Goal: Transaction & Acquisition: Purchase product/service

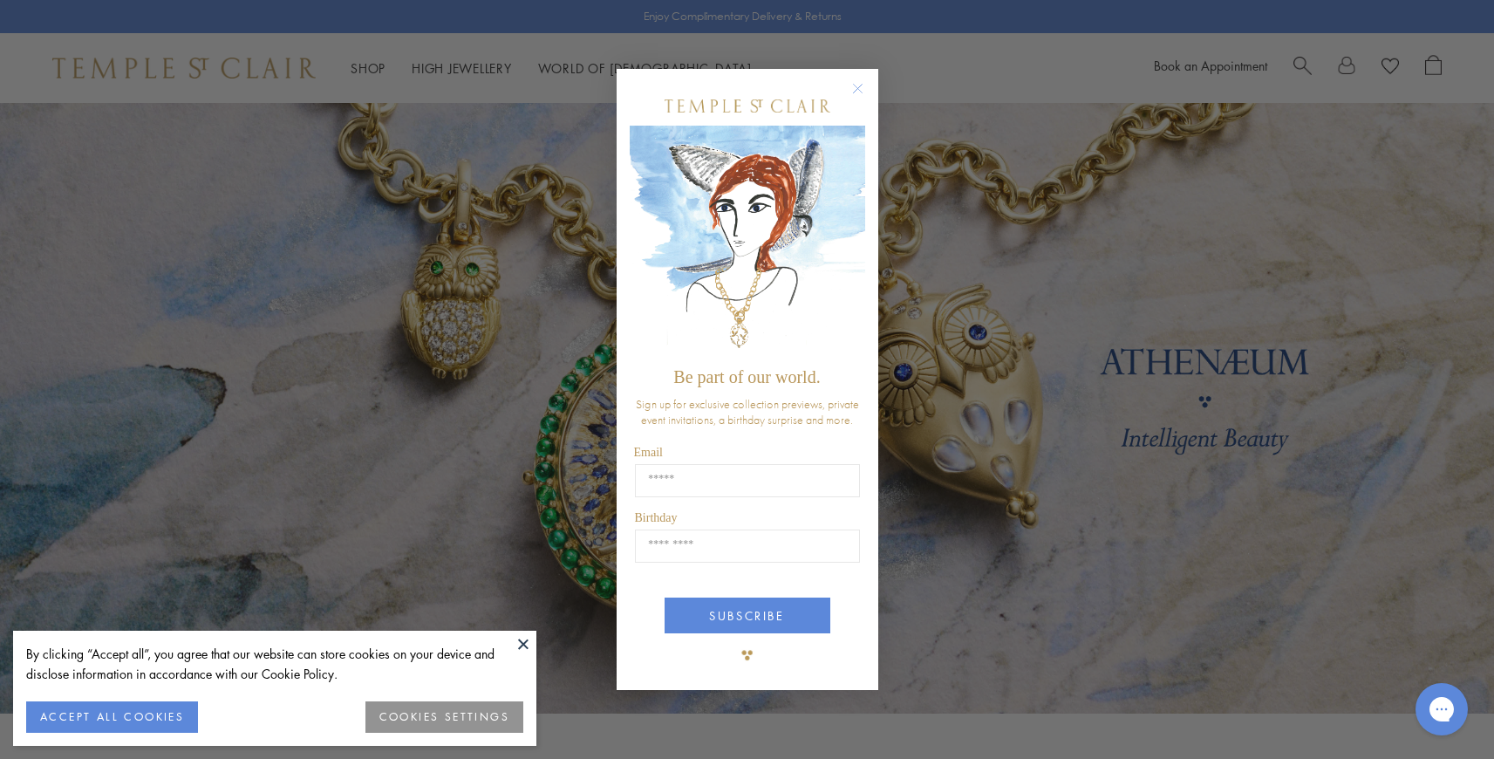
click at [862, 86] on circle "Close dialog" at bounding box center [857, 88] width 21 height 21
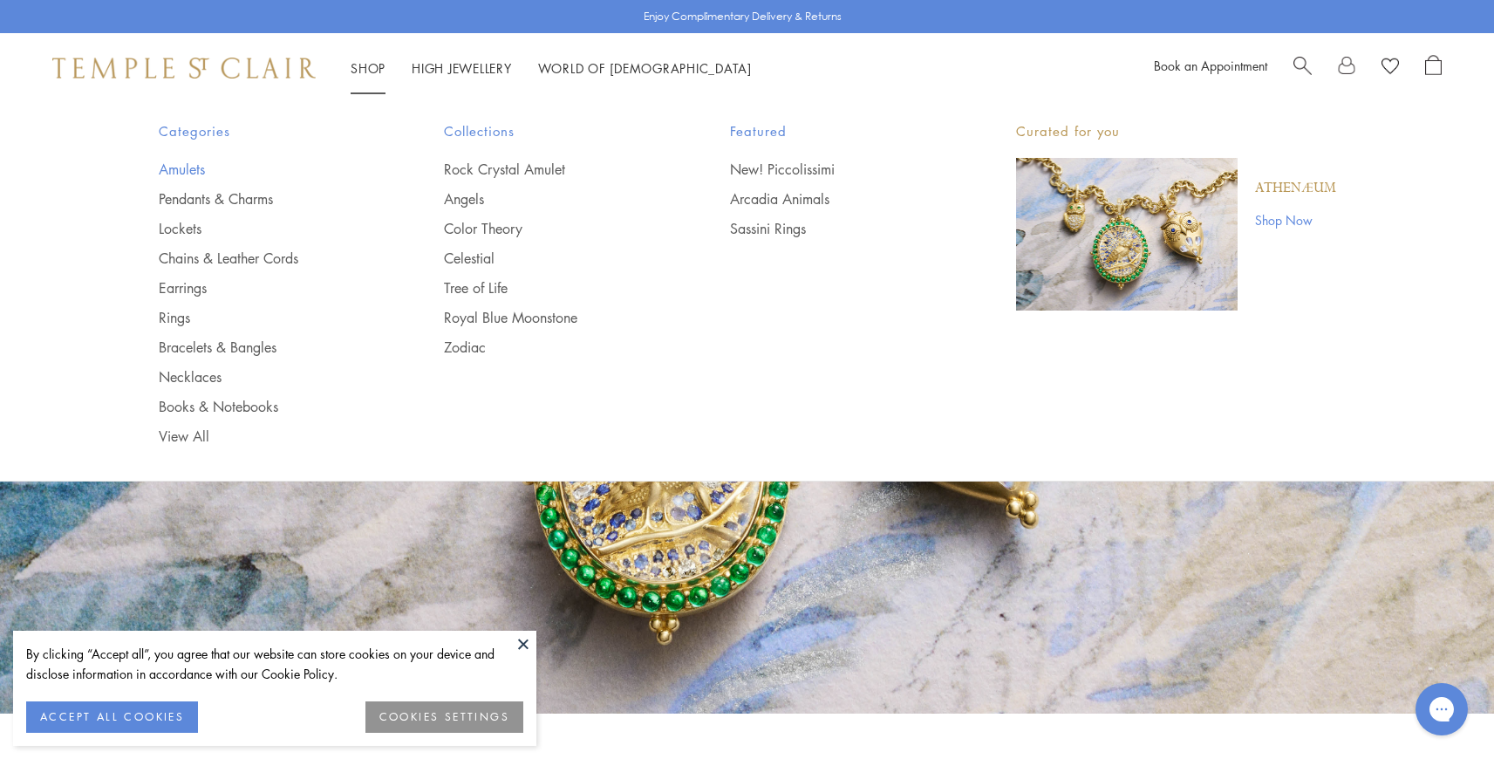
click at [177, 172] on link "Amulets" at bounding box center [267, 169] width 216 height 19
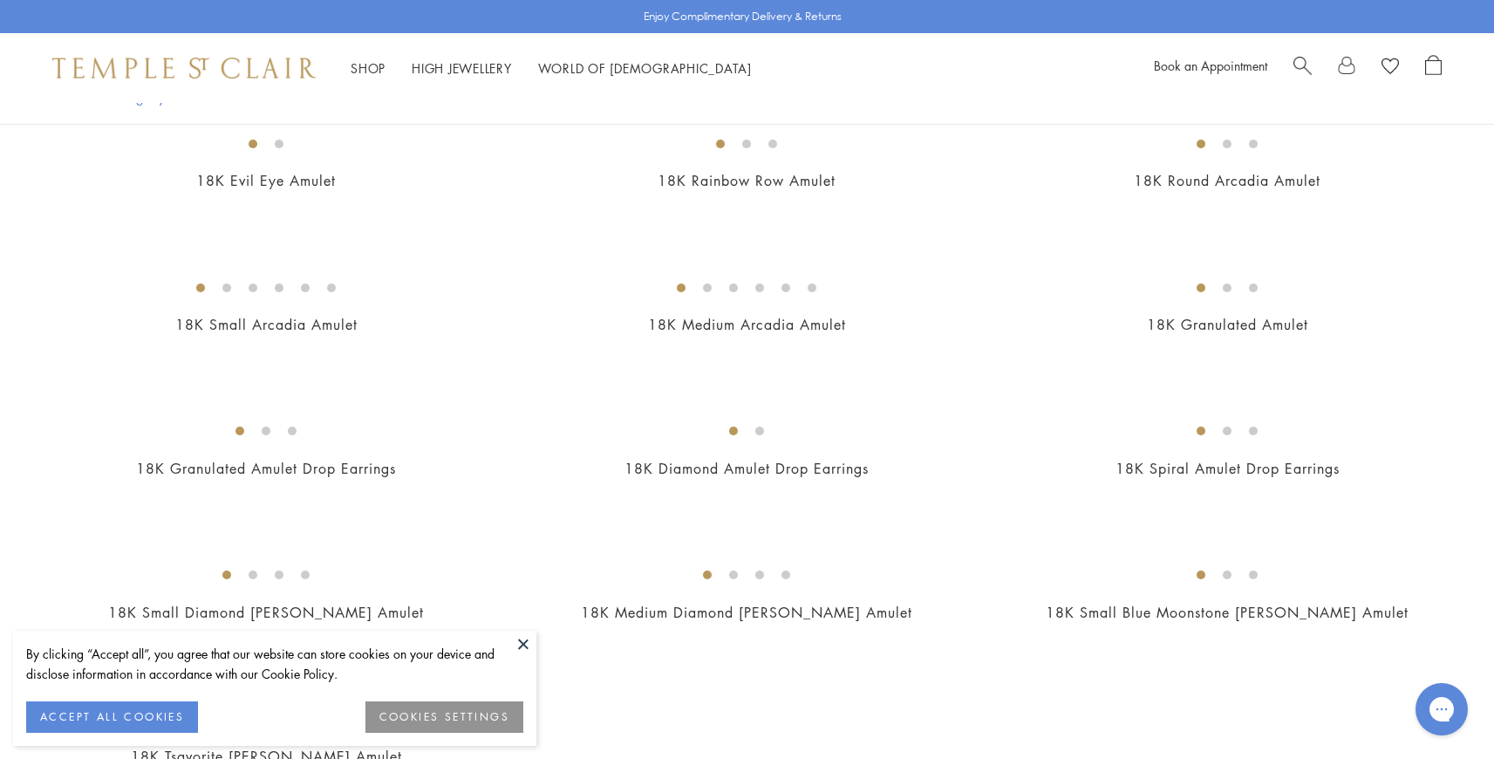
scroll to position [2930, 0]
click at [0, 0] on img at bounding box center [0, 0] width 0 height 0
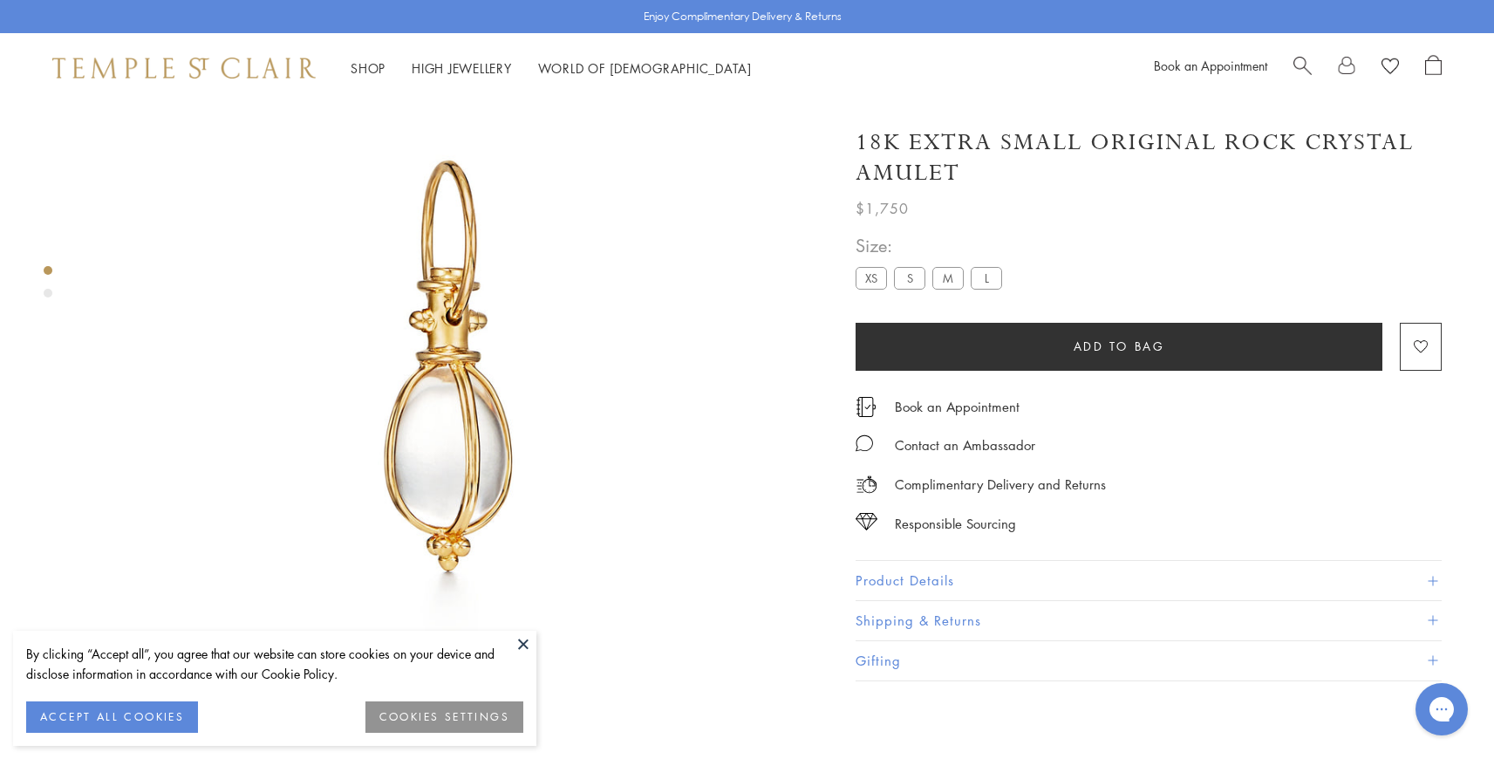
scroll to position [103, 0]
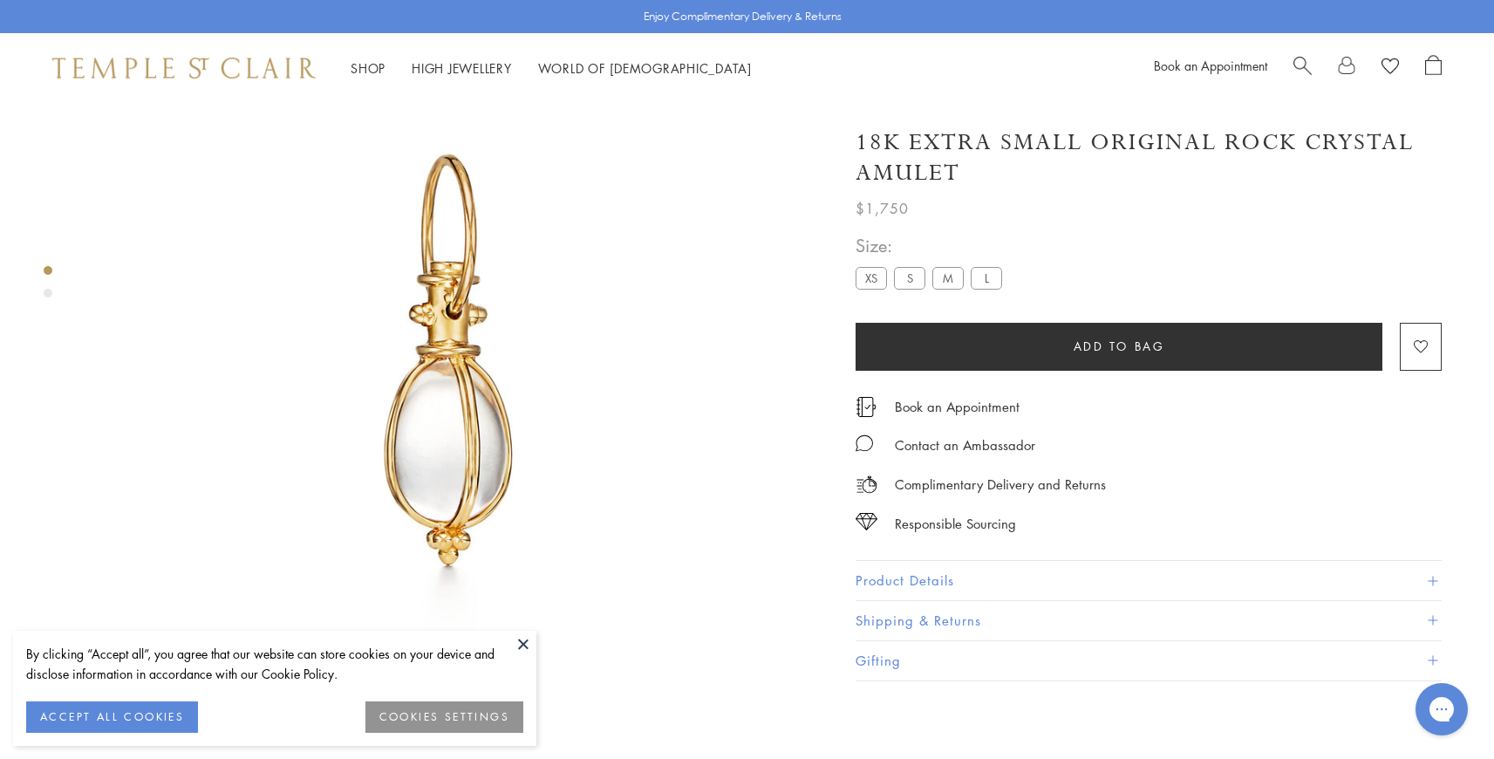
click at [924, 576] on button "Product Details" at bounding box center [1149, 580] width 586 height 39
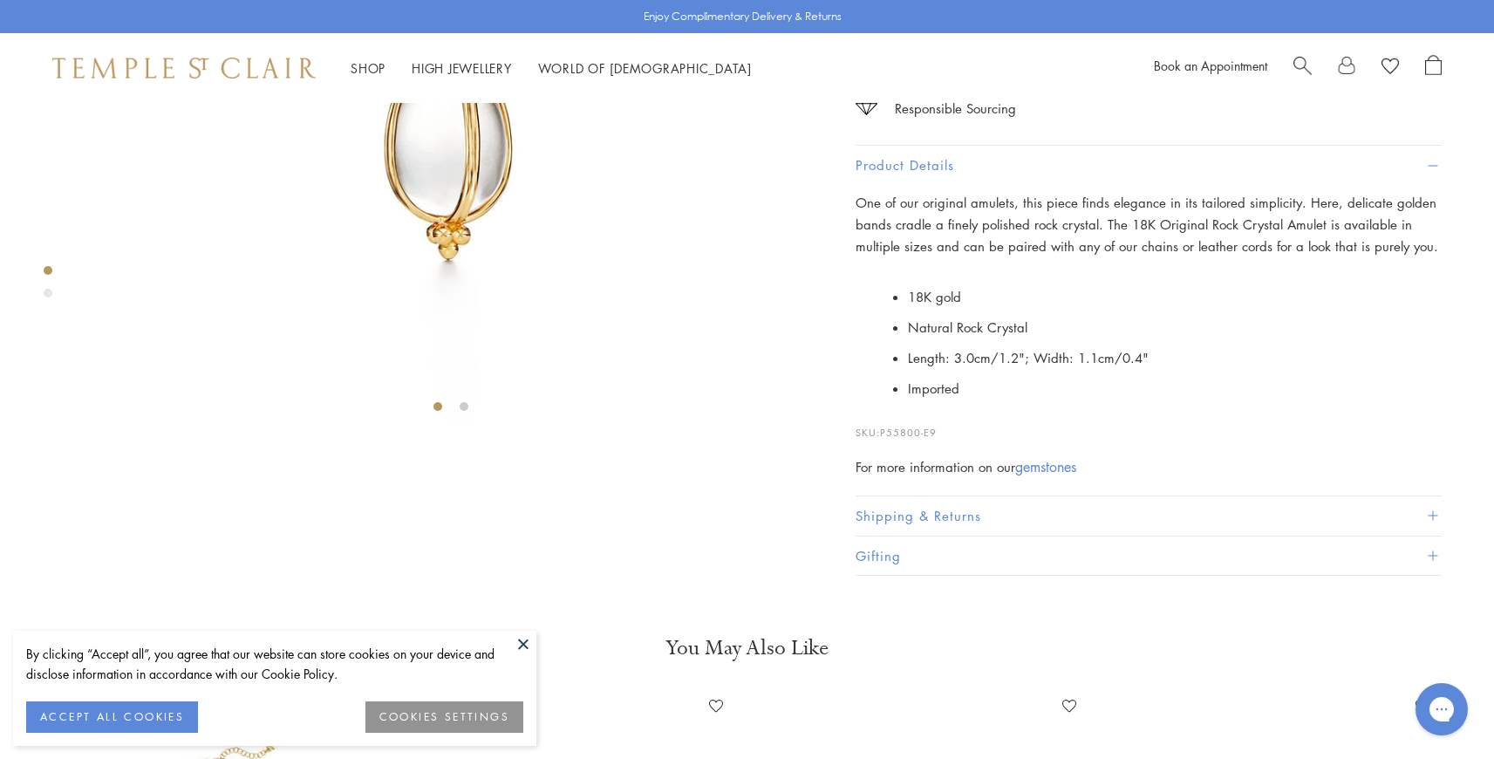
scroll to position [412, 0]
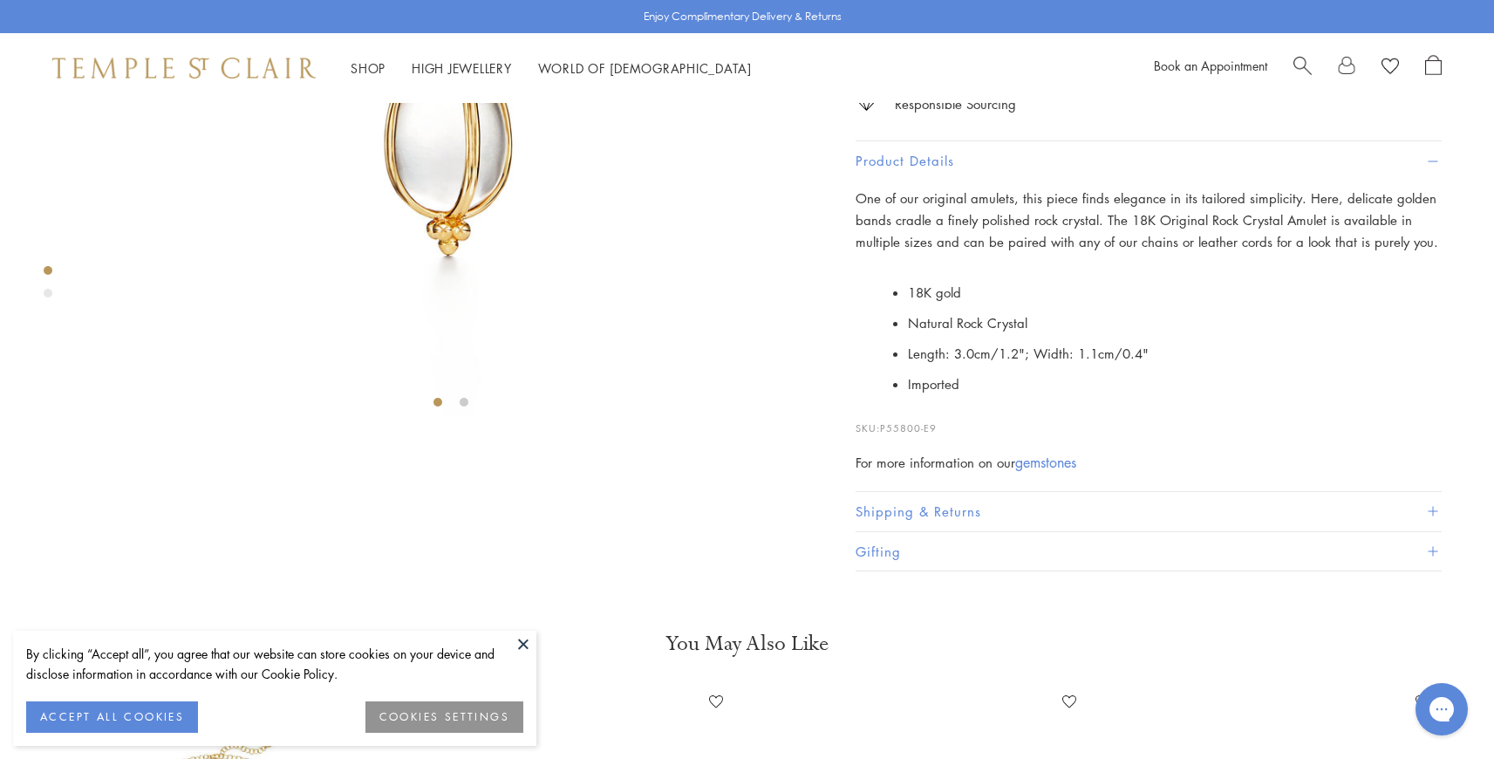
click at [911, 434] on span "P55800-E9" at bounding box center [908, 427] width 57 height 13
drag, startPoint x: 972, startPoint y: 618, endPoint x: 958, endPoint y: 614, distance: 13.8
click at [972, 436] on p "SKU: P55800-E9" at bounding box center [1149, 419] width 586 height 33
click at [916, 434] on span "P55800-E9" at bounding box center [908, 427] width 57 height 13
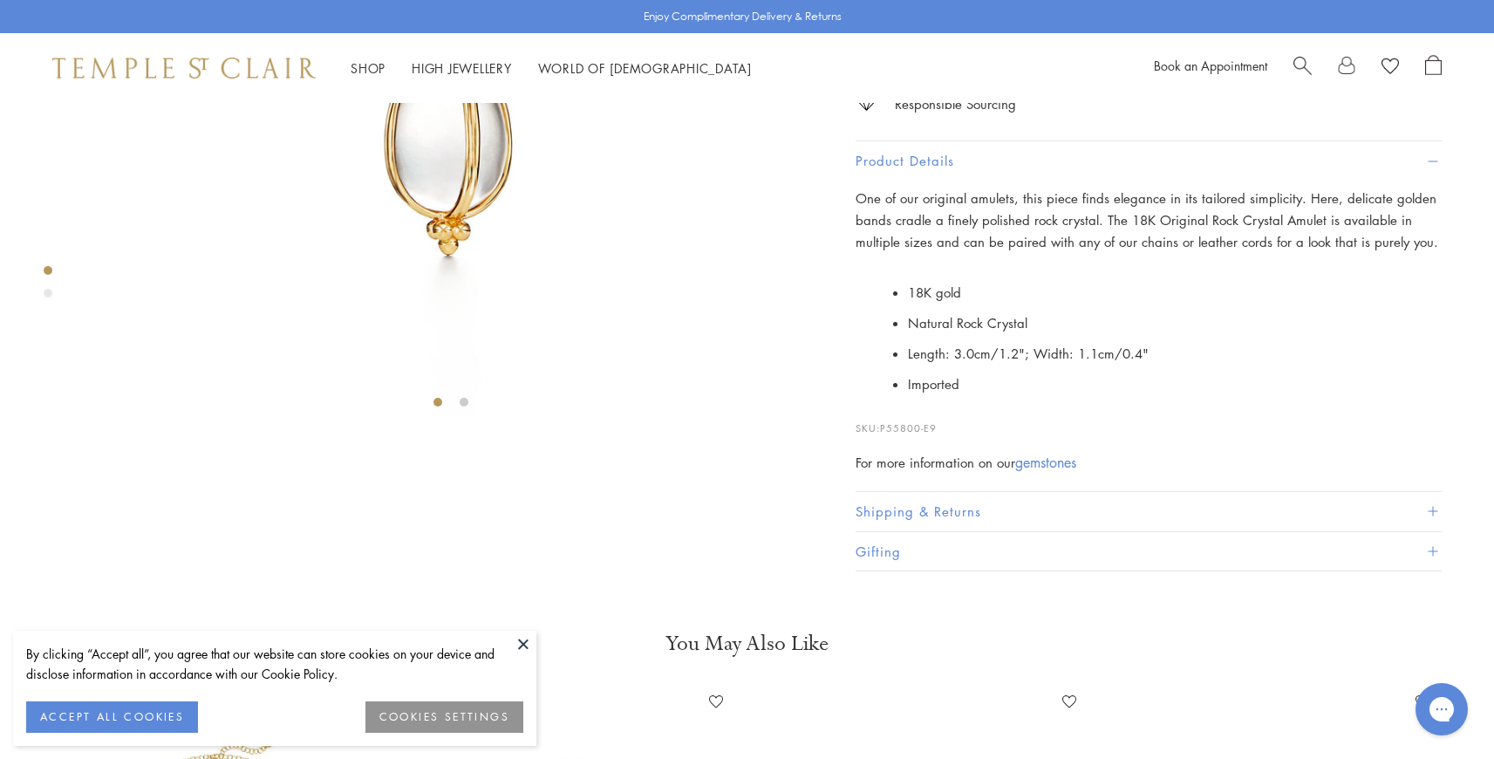
click at [907, 434] on span "P55800-E9" at bounding box center [908, 427] width 57 height 13
click at [906, 434] on span "P55800-E9" at bounding box center [908, 427] width 57 height 13
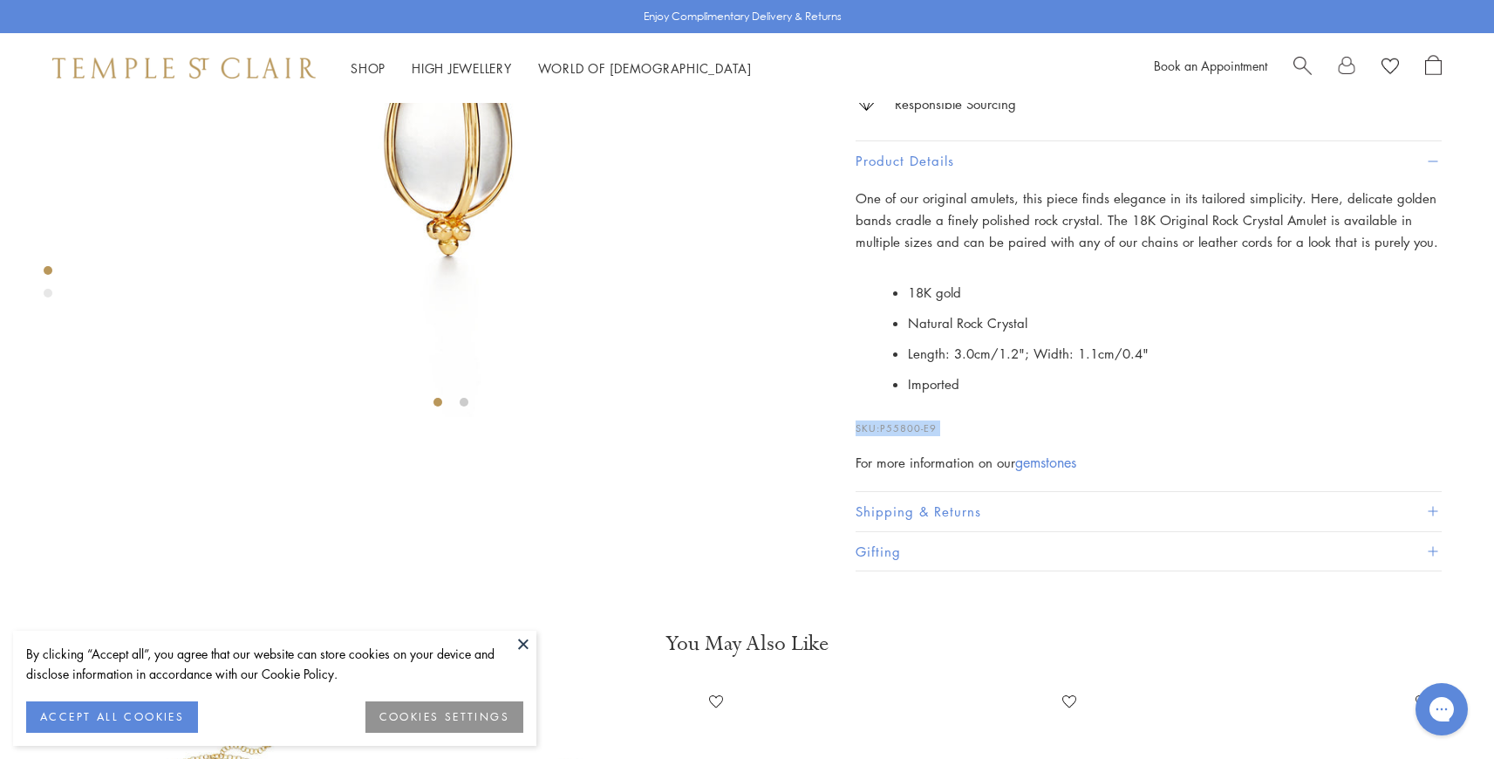
click at [1040, 436] on p "SKU: P55800-E9" at bounding box center [1149, 419] width 586 height 33
click at [983, 436] on p "SKU: P55800-E9" at bounding box center [1149, 419] width 586 height 33
click at [911, 434] on span "P55800-E9" at bounding box center [908, 427] width 57 height 13
copy span "P55800"
